Goal: Navigation & Orientation: Go to known website

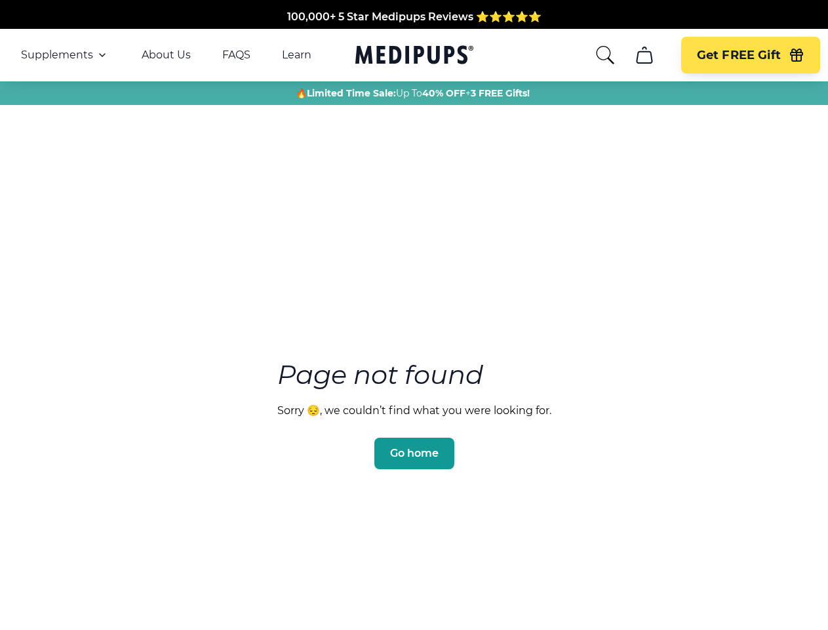
click at [414, 315] on section "Page not found Sorry 😔, we couldn’t find what you were looking for. Go home" at bounding box center [414, 383] width 828 height 504
click at [65, 55] on span "Supplements" at bounding box center [57, 55] width 72 height 13
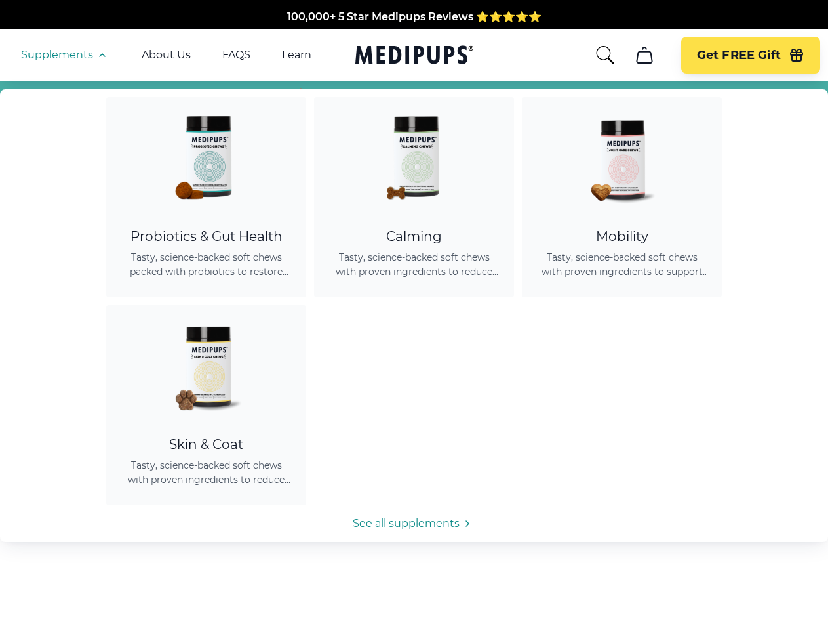
click at [101, 55] on icon "button" at bounding box center [102, 55] width 16 height 16
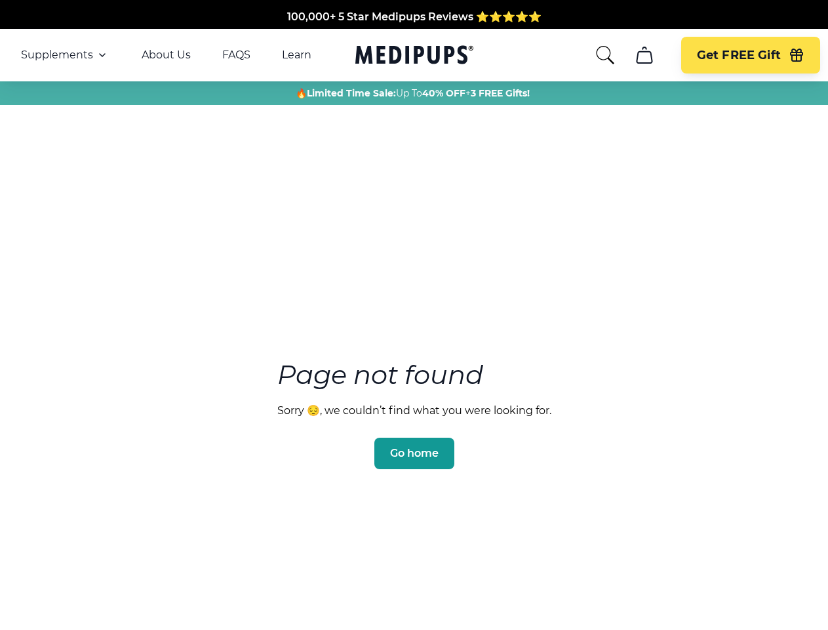
click at [605, 55] on icon "search" at bounding box center [605, 55] width 21 height 21
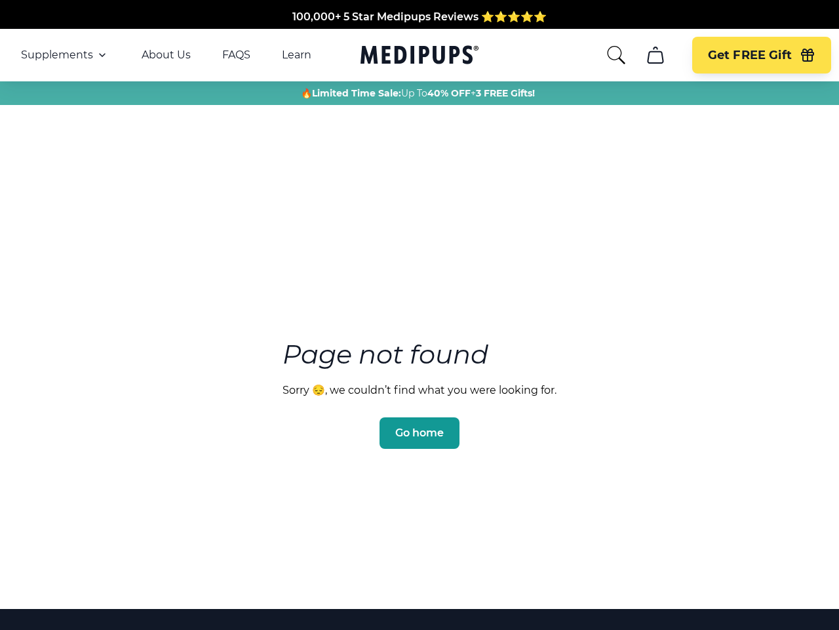
click at [645, 55] on icon "cart" at bounding box center [655, 55] width 21 height 21
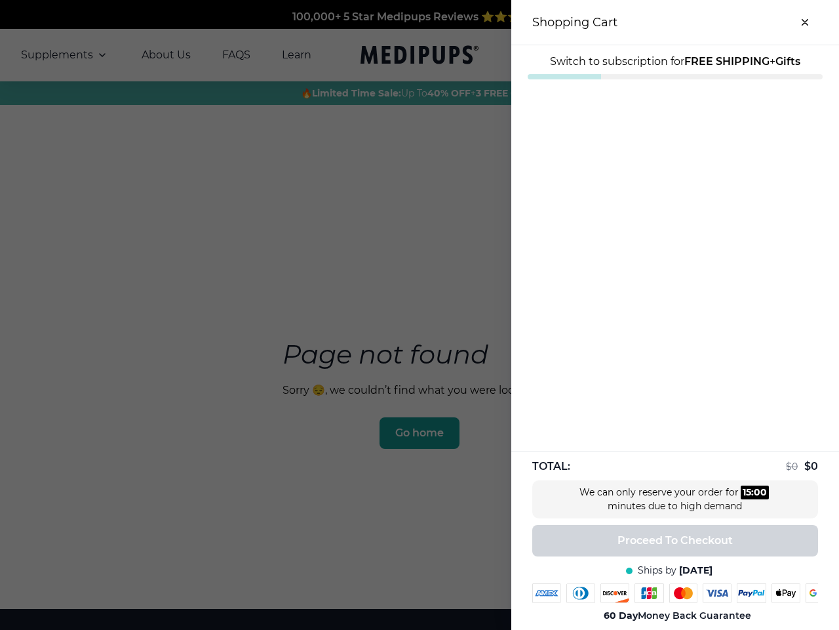
click at [644, 55] on div "100,000+ 5 Star Medipups Reviews ⭐️⭐️⭐️⭐️⭐️ Made In The USA from domestic & glo…" at bounding box center [419, 449] width 839 height 898
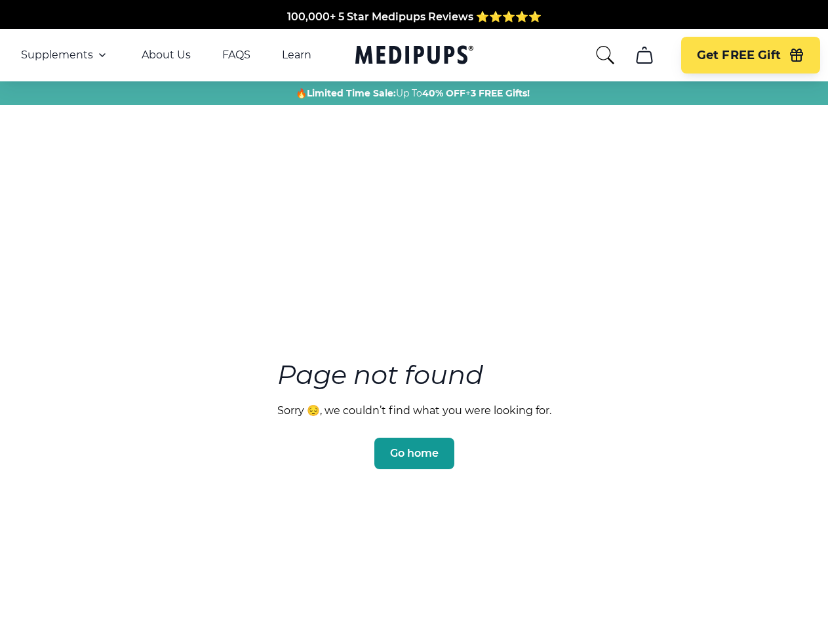
click at [414, 447] on span "Go home" at bounding box center [414, 453] width 49 height 13
